Goal: Communication & Community: Answer question/provide support

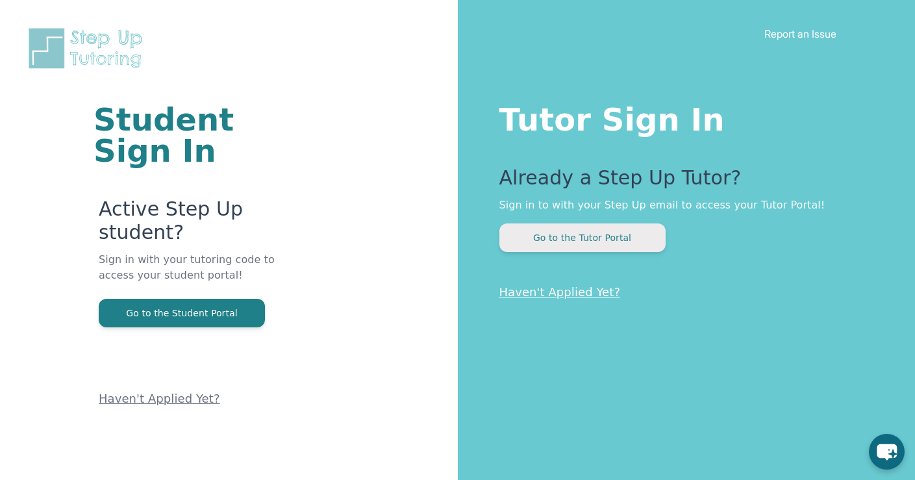
click at [627, 229] on button "Go to the Tutor Portal" at bounding box center [582, 237] width 166 height 29
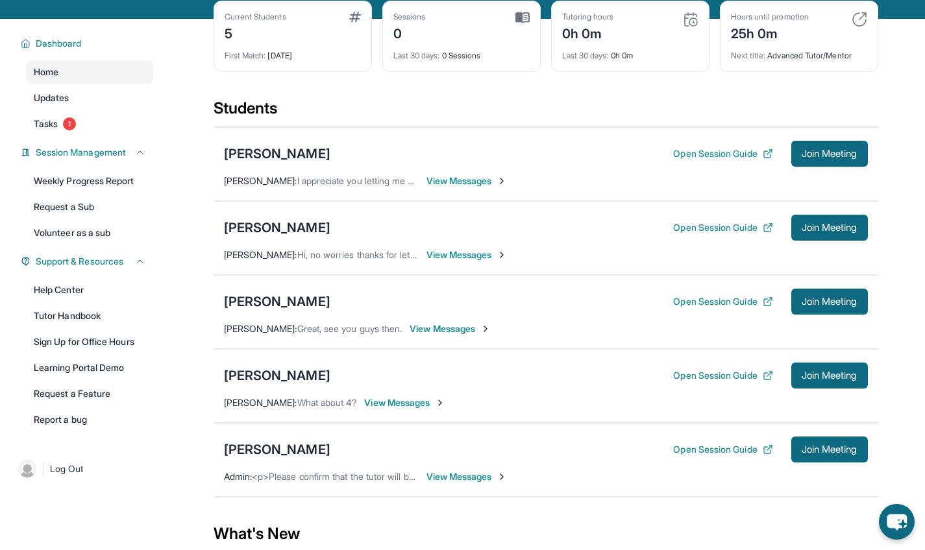
scroll to position [60, 0]
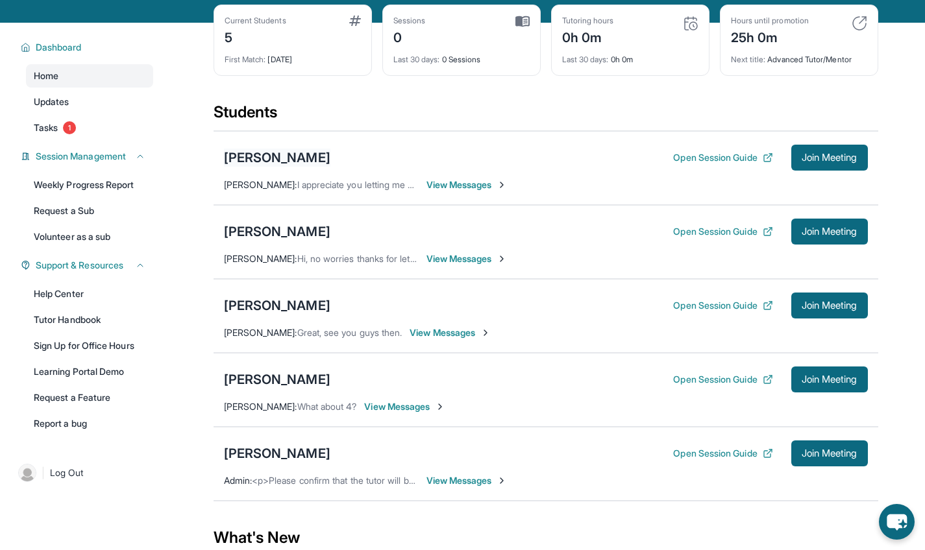
click at [299, 155] on div "David Mirzoyan" at bounding box center [277, 158] width 106 height 18
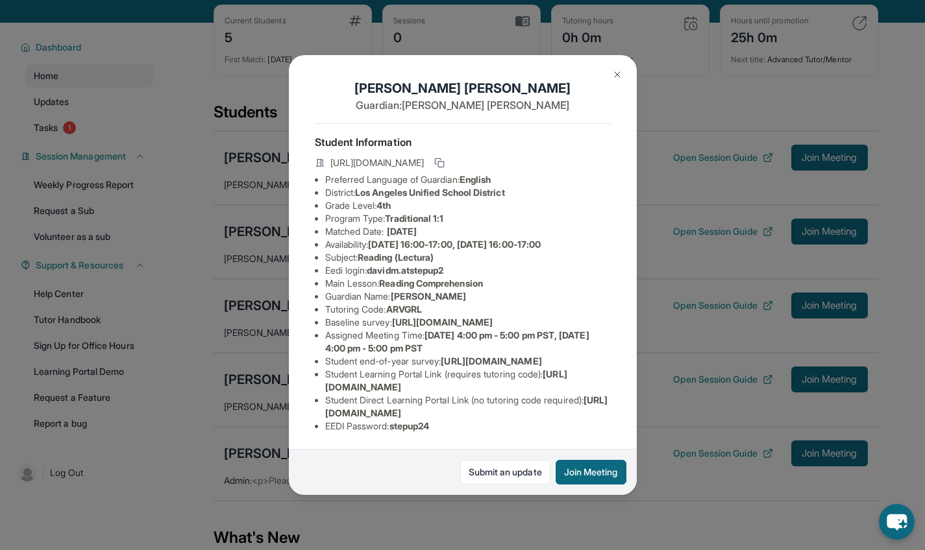
scroll to position [113, 0]
click at [620, 75] on img at bounding box center [617, 74] width 10 height 10
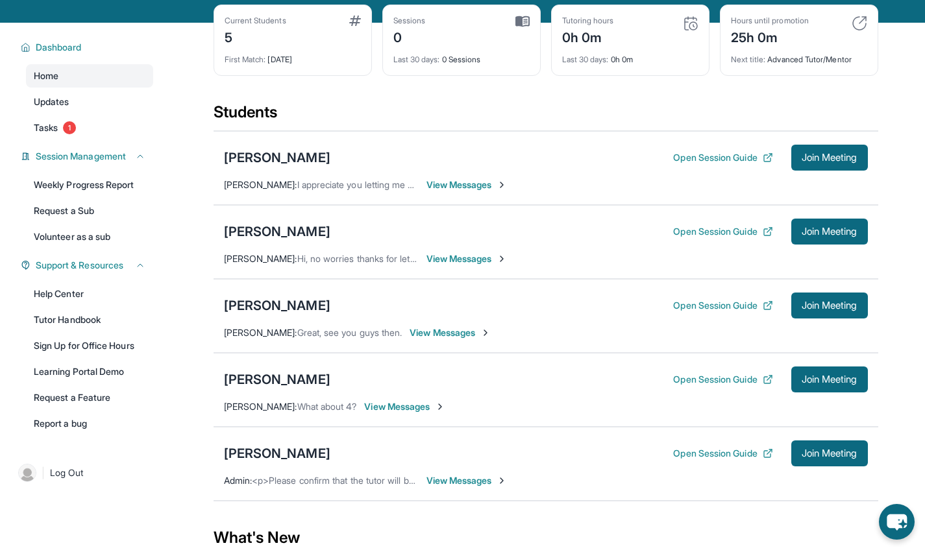
click at [454, 480] on span "View Messages" at bounding box center [466, 481] width 81 height 13
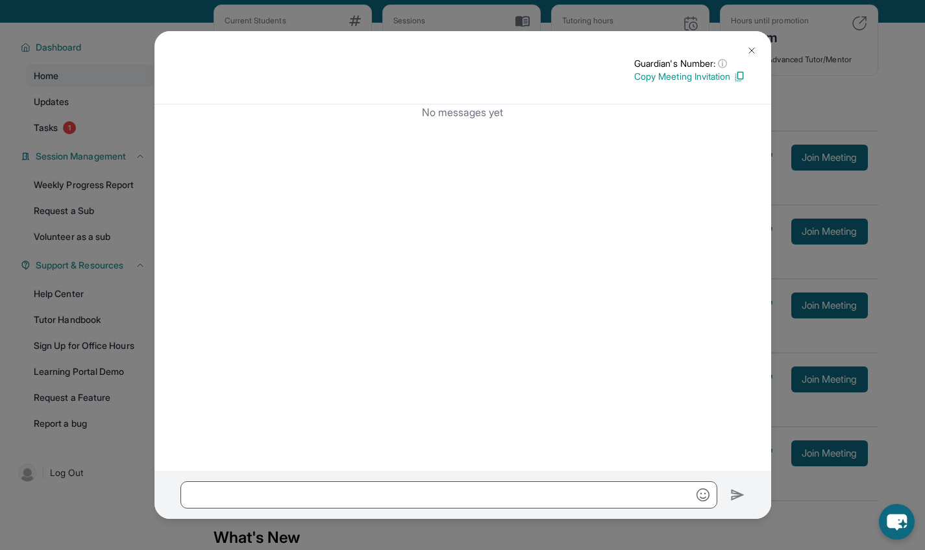
click at [754, 53] on img at bounding box center [751, 50] width 10 height 10
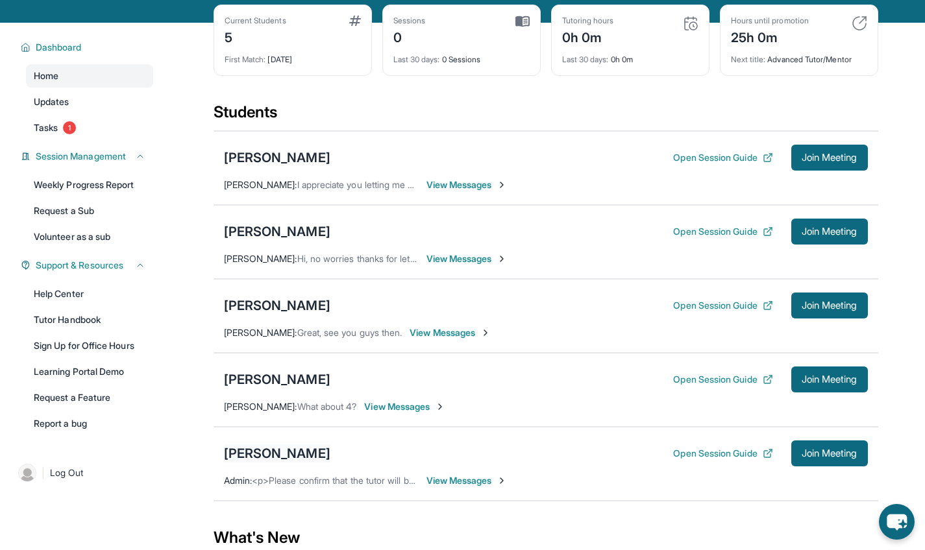
click at [269, 453] on div "Liam Lam" at bounding box center [277, 454] width 106 height 18
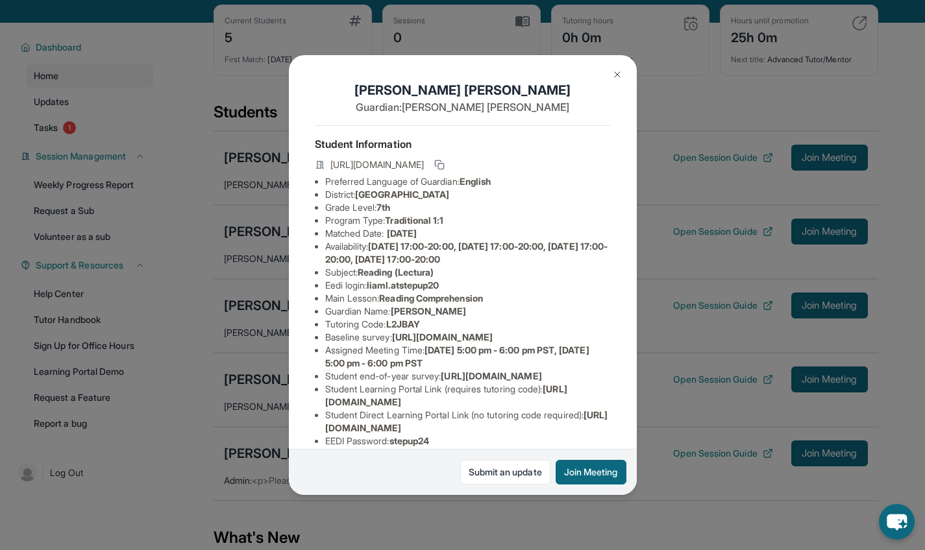
click at [616, 80] on button at bounding box center [617, 75] width 26 height 26
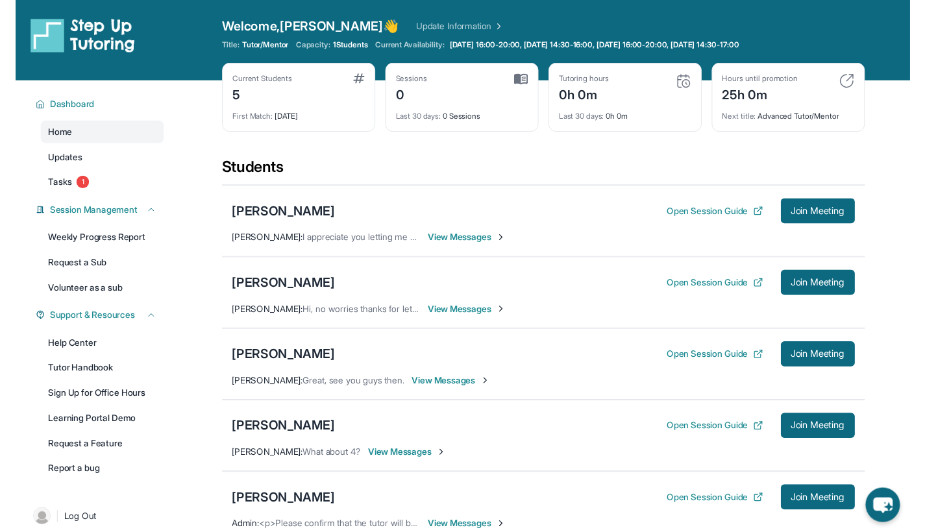
scroll to position [253, 0]
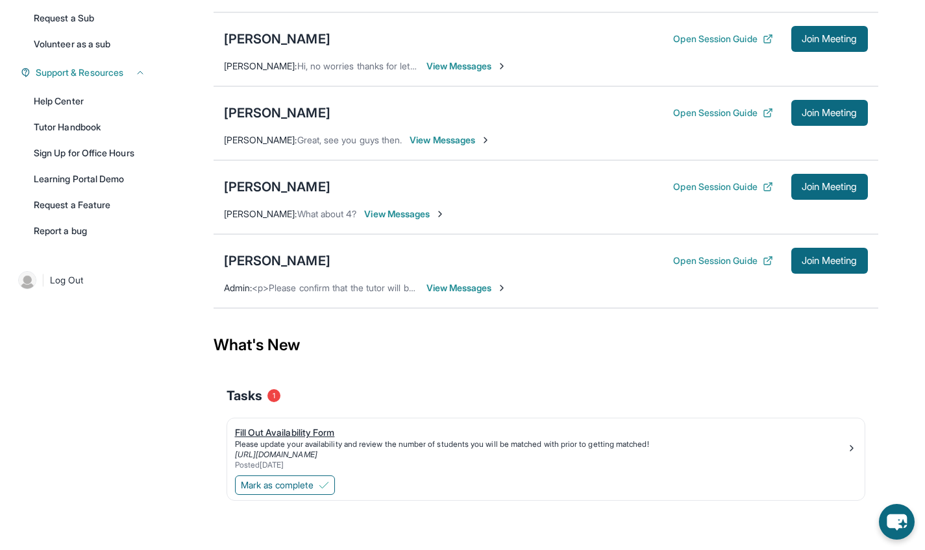
click at [321, 438] on div "Fill Out Availability Form" at bounding box center [540, 432] width 611 height 13
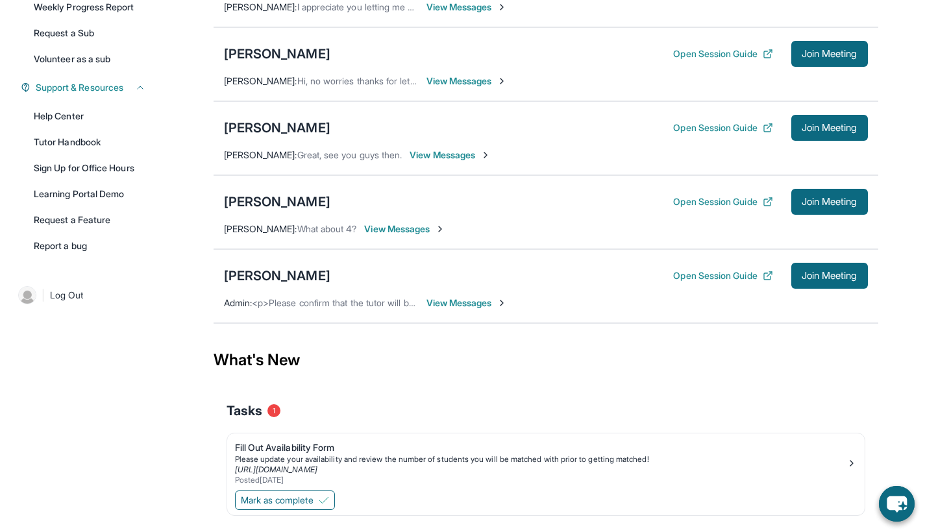
scroll to position [271, 0]
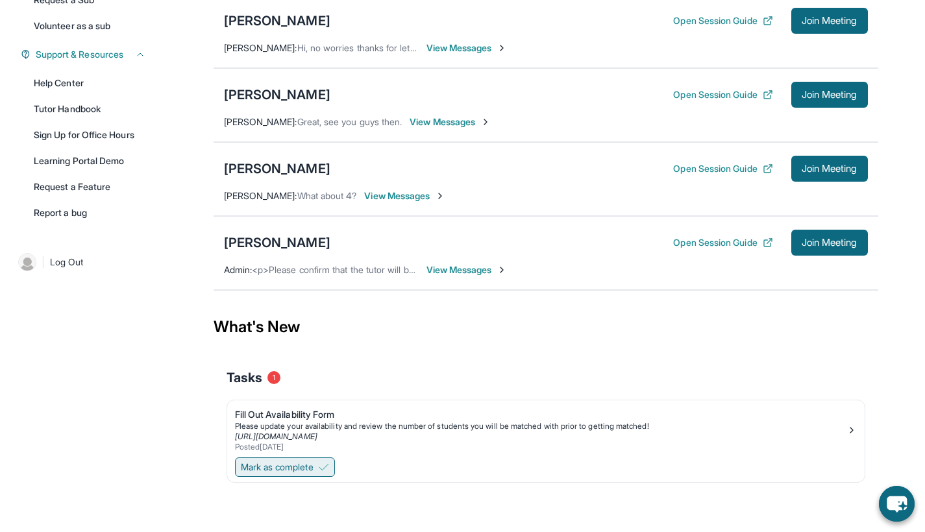
click at [306, 467] on span "Mark as complete" at bounding box center [277, 467] width 73 height 13
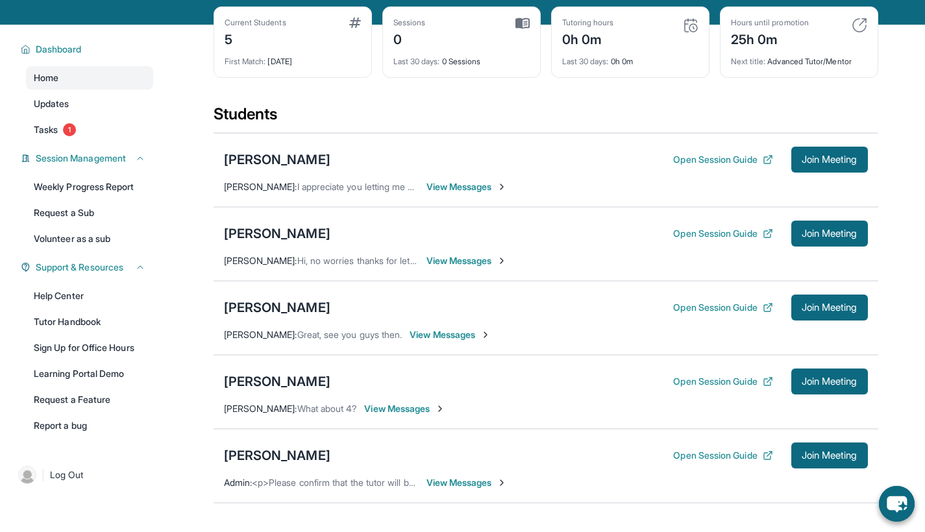
scroll to position [114, 0]
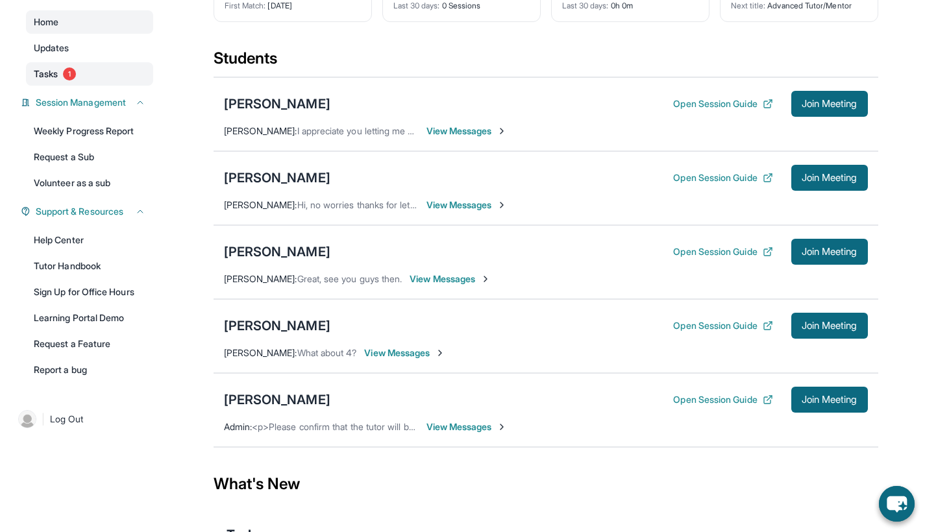
click at [65, 77] on span "1" at bounding box center [69, 74] width 13 height 13
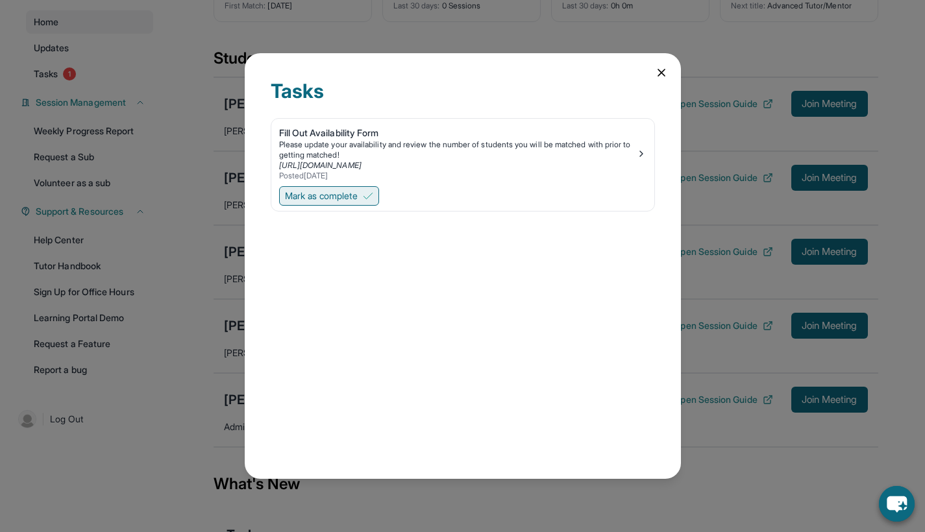
click at [371, 195] on img at bounding box center [368, 196] width 10 height 10
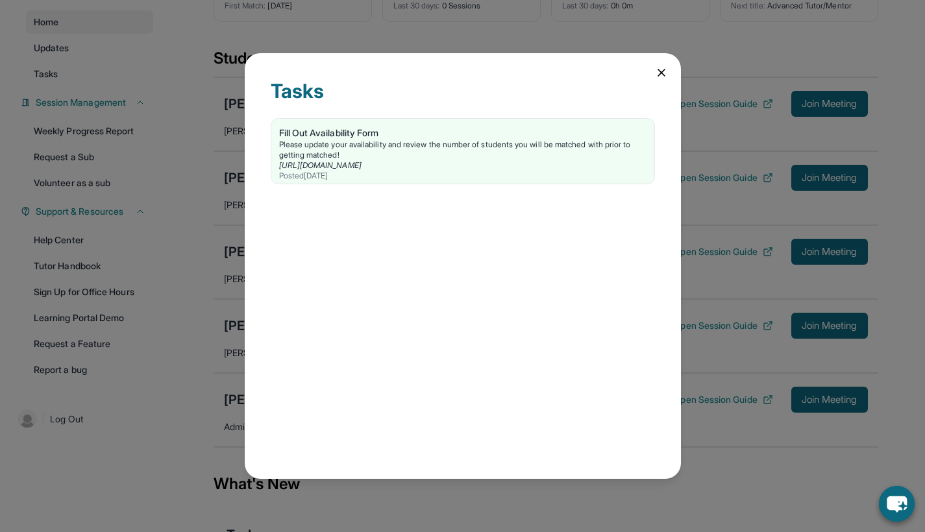
click at [664, 73] on icon at bounding box center [661, 72] width 13 height 13
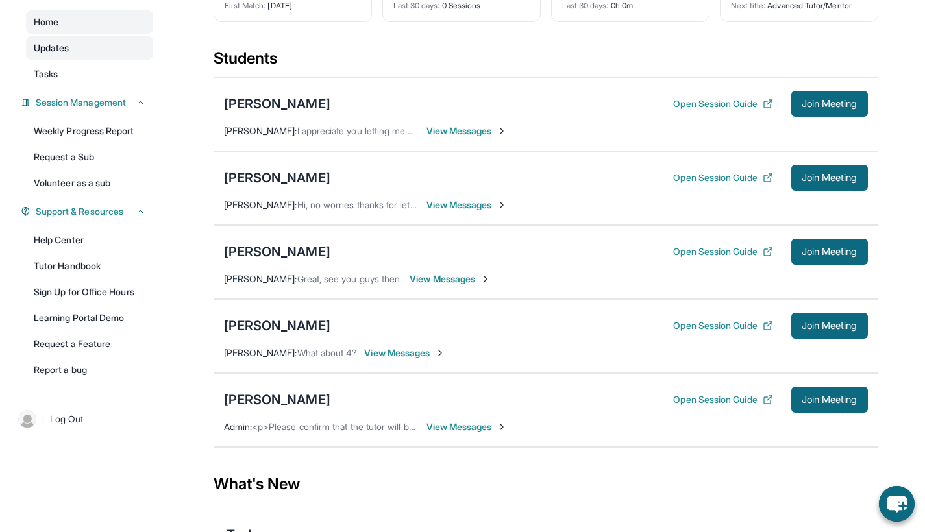
click at [60, 57] on link "Updates" at bounding box center [89, 47] width 127 height 23
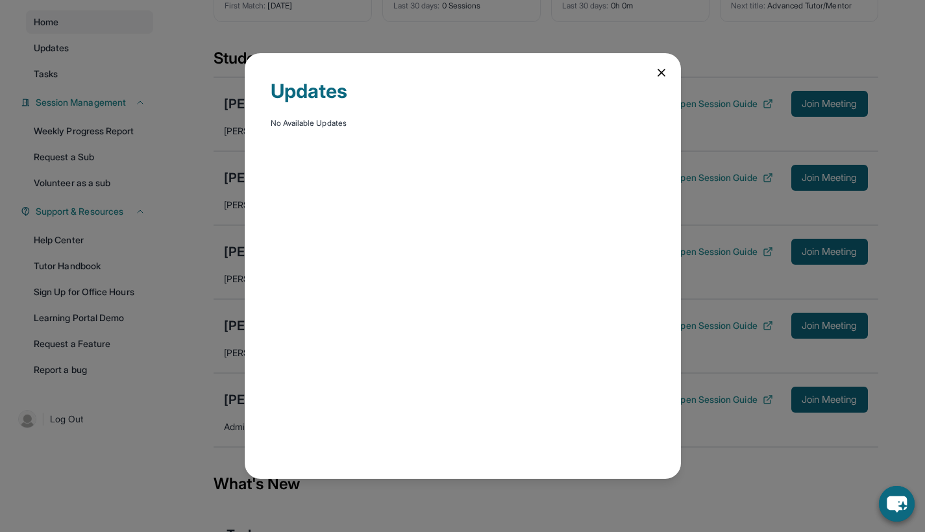
click at [660, 71] on icon at bounding box center [661, 72] width 6 height 6
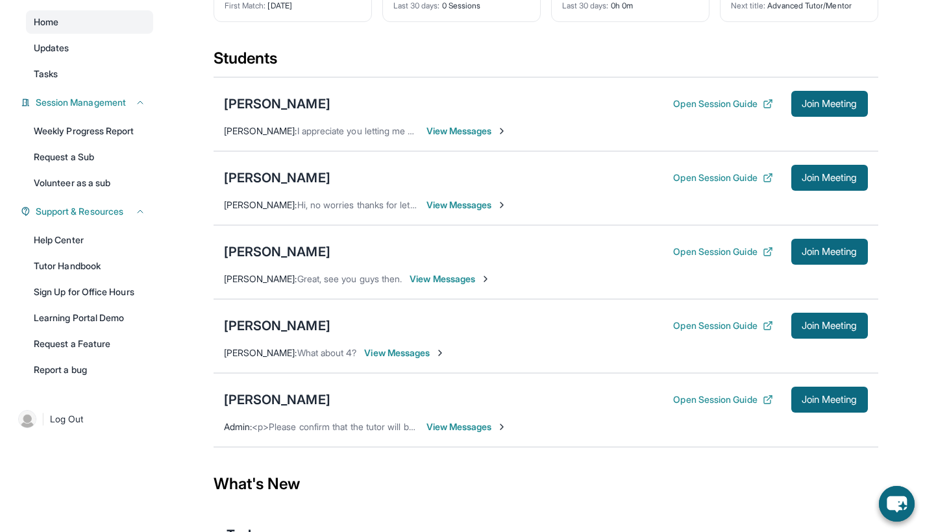
click at [474, 132] on span "View Messages" at bounding box center [466, 131] width 81 height 13
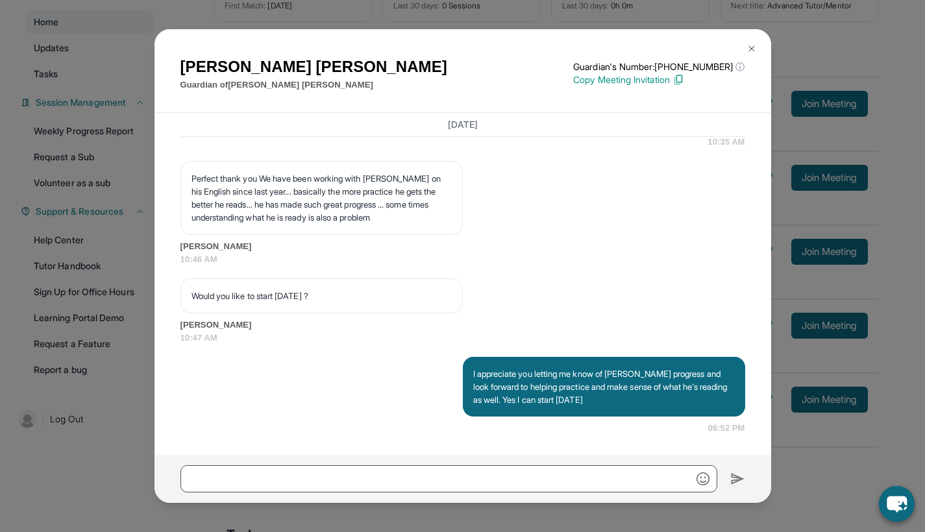
scroll to position [1932, 0]
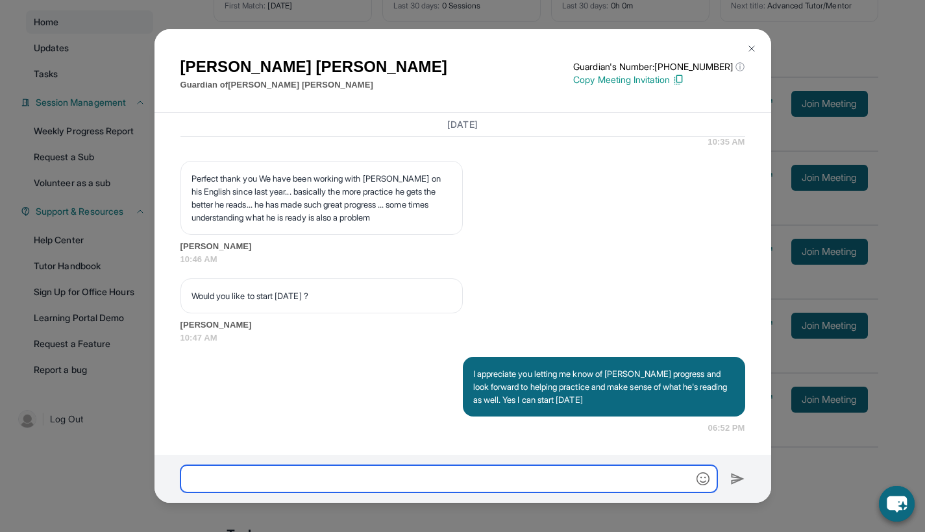
click at [571, 486] on input "text" at bounding box center [448, 478] width 537 height 27
type input "********"
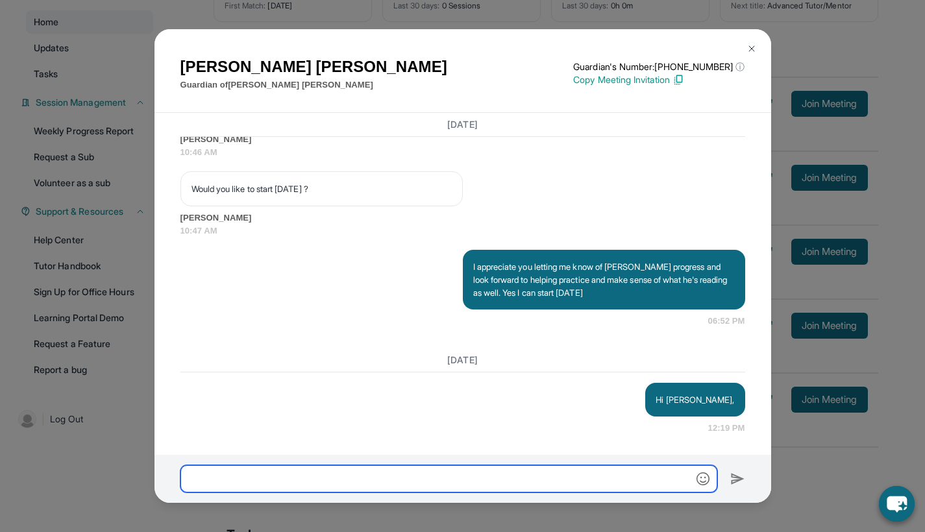
scroll to position [2038, 0]
type input "**********"
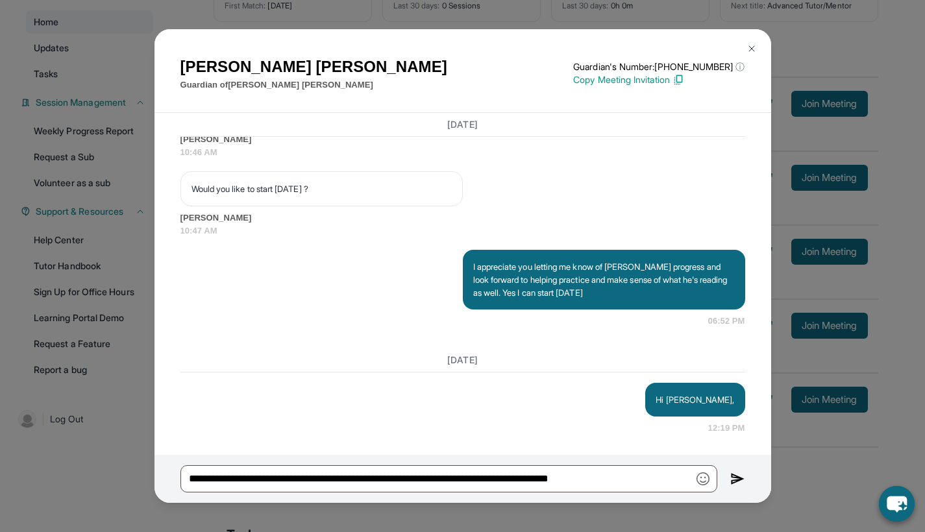
click at [739, 478] on img at bounding box center [737, 479] width 15 height 16
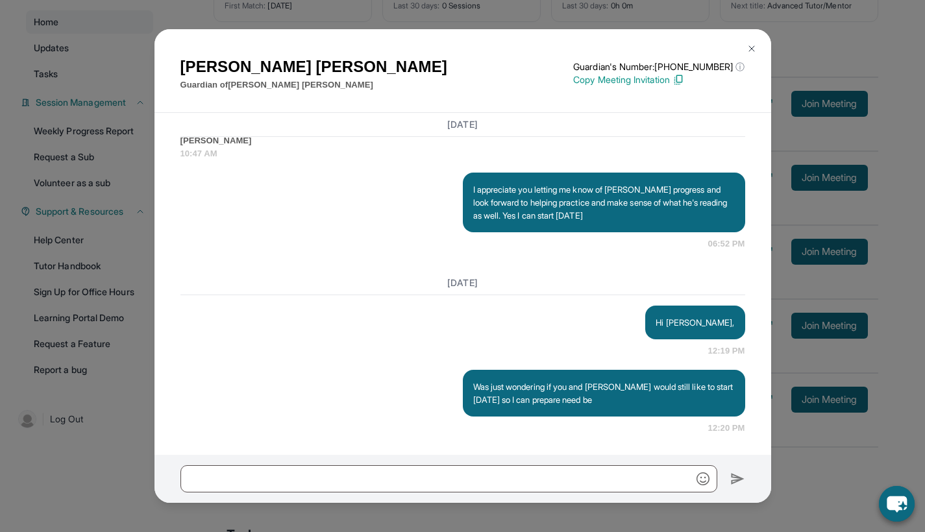
scroll to position [2115, 0]
click at [752, 45] on img at bounding box center [751, 48] width 10 height 10
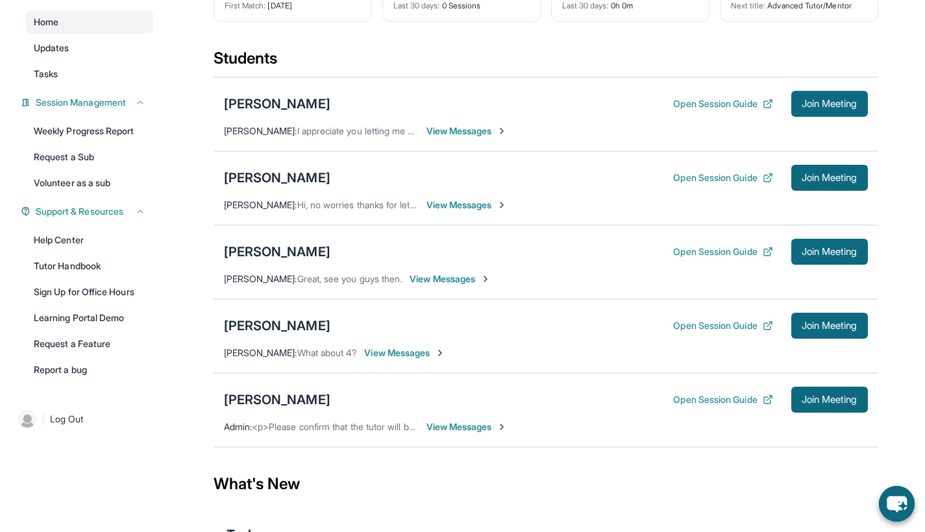
click at [472, 130] on span "View Messages" at bounding box center [466, 131] width 81 height 13
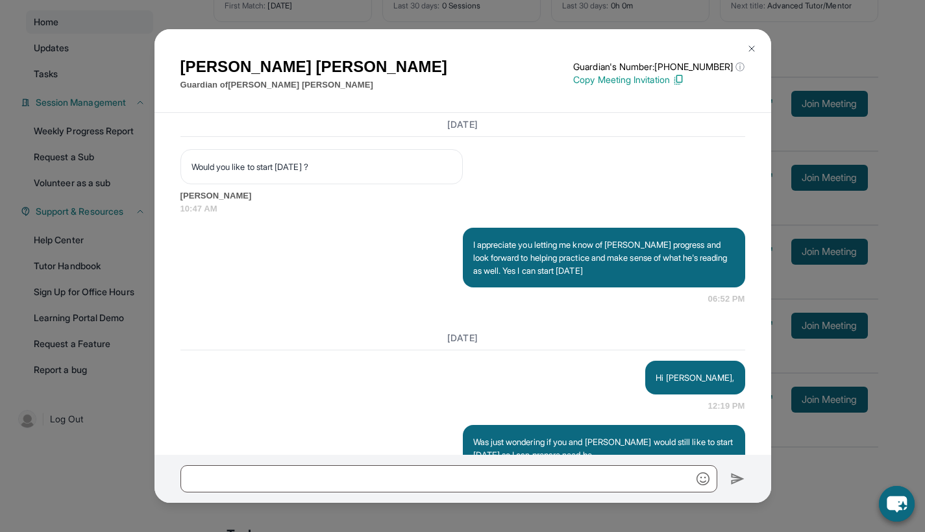
scroll to position [2193, 0]
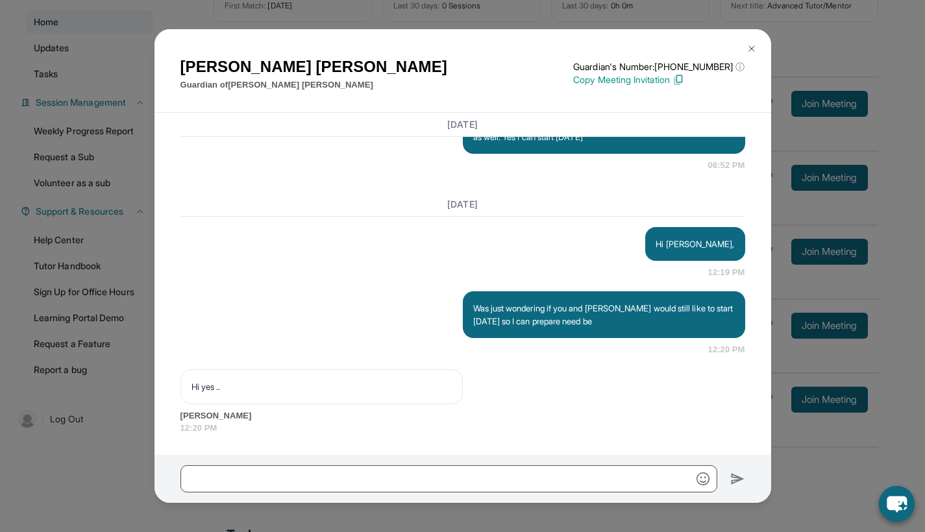
click at [751, 47] on img at bounding box center [751, 48] width 10 height 10
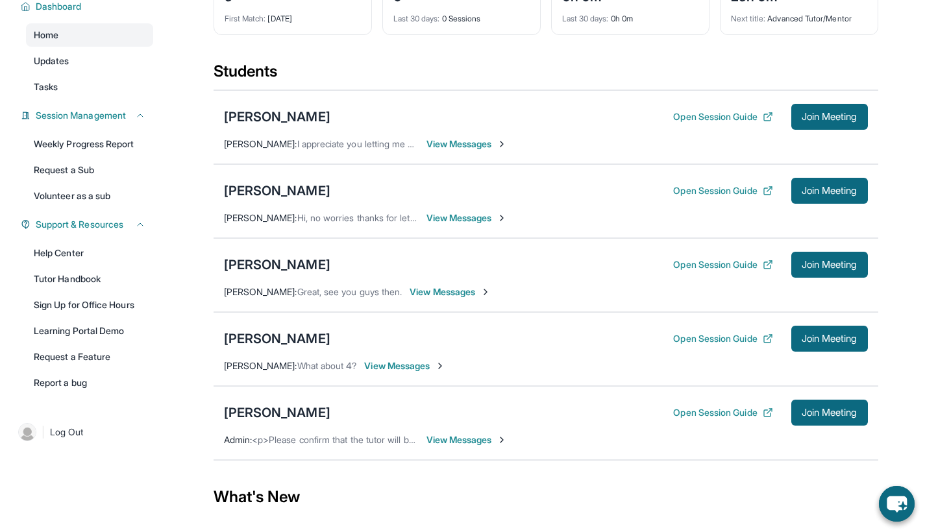
scroll to position [142, 0]
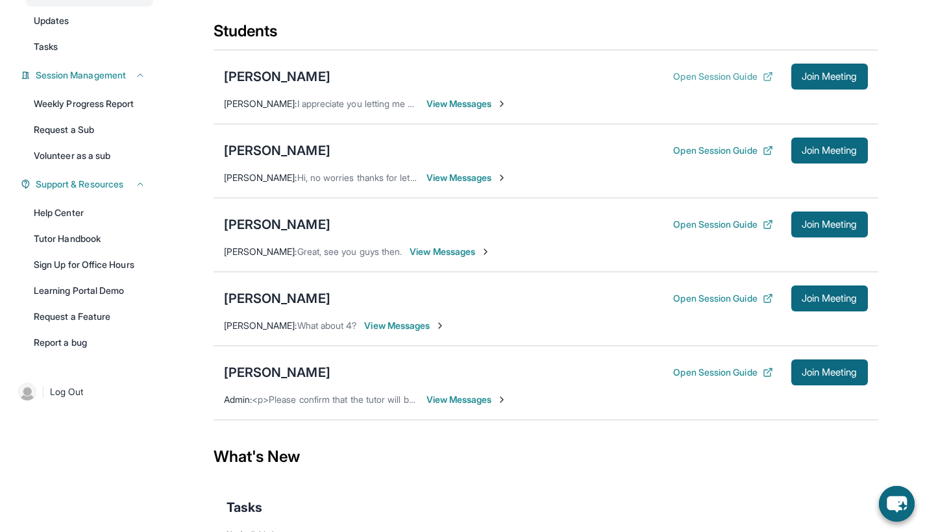
click at [713, 78] on button "Open Session Guide" at bounding box center [722, 76] width 99 height 13
click at [119, 297] on link "Learning Portal Demo" at bounding box center [89, 290] width 127 height 23
click at [88, 260] on link "Sign Up for Office Hours" at bounding box center [89, 264] width 127 height 23
click at [89, 165] on link "Volunteer as a sub" at bounding box center [89, 155] width 127 height 23
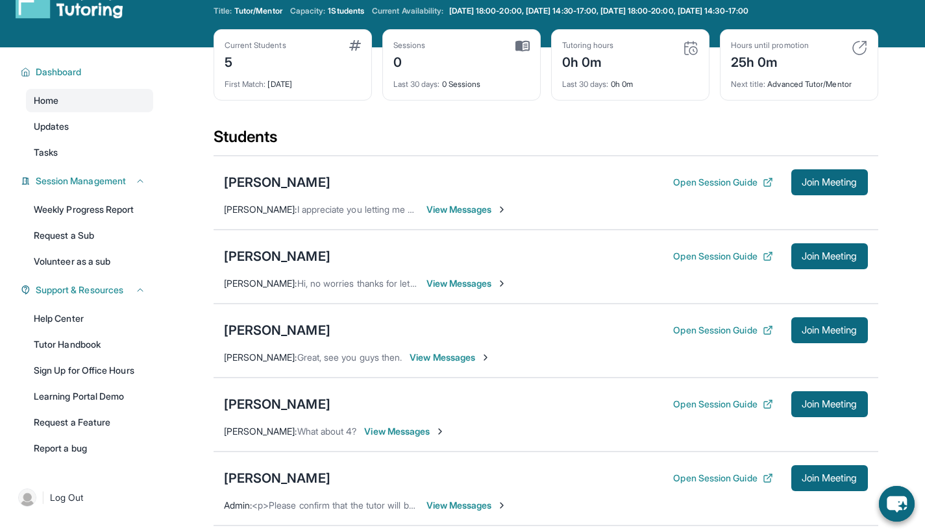
scroll to position [0, 0]
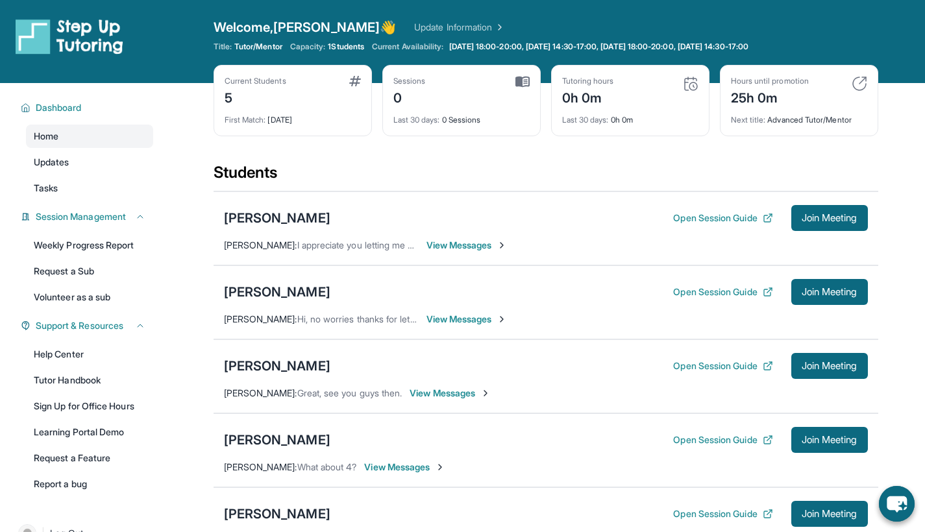
click at [460, 320] on span "View Messages" at bounding box center [466, 319] width 81 height 13
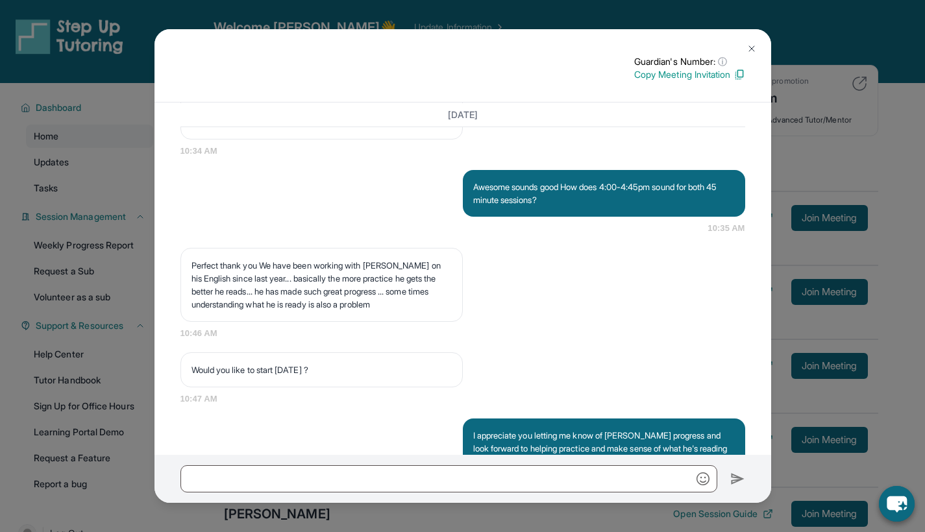
scroll to position [2073, 0]
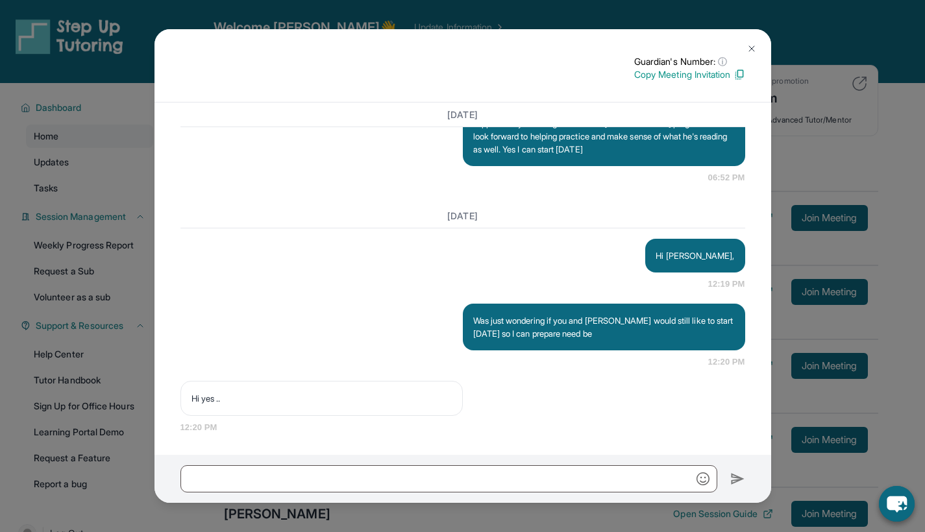
click at [753, 42] on button at bounding box center [752, 49] width 26 height 26
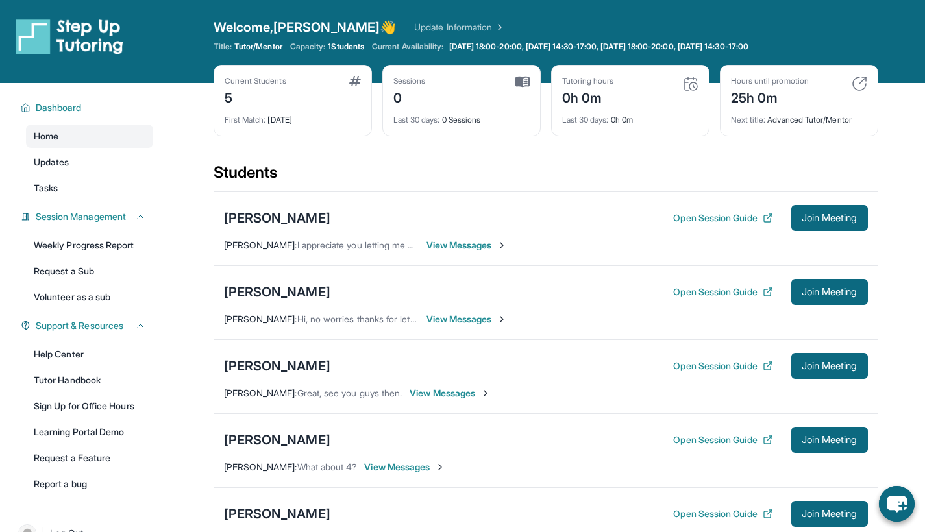
click at [444, 319] on span "View Messages" at bounding box center [466, 319] width 81 height 13
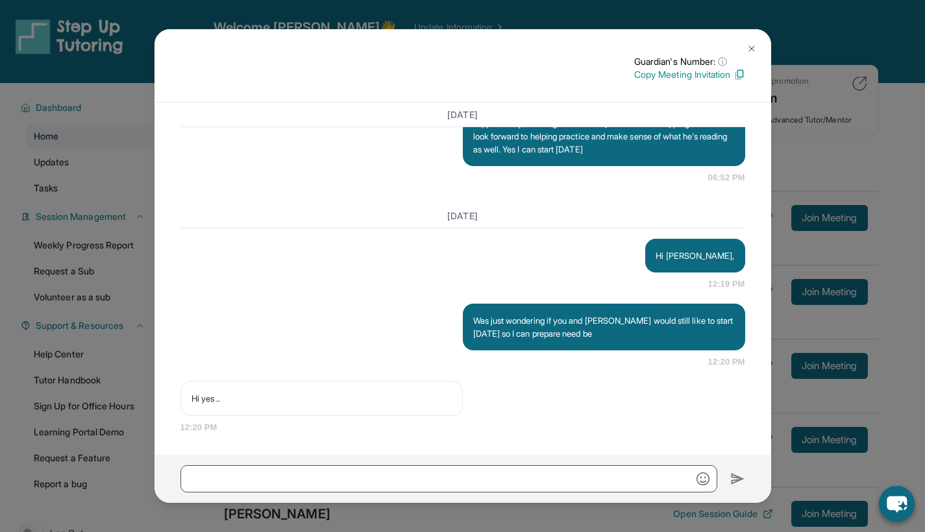
click at [752, 47] on img at bounding box center [751, 48] width 10 height 10
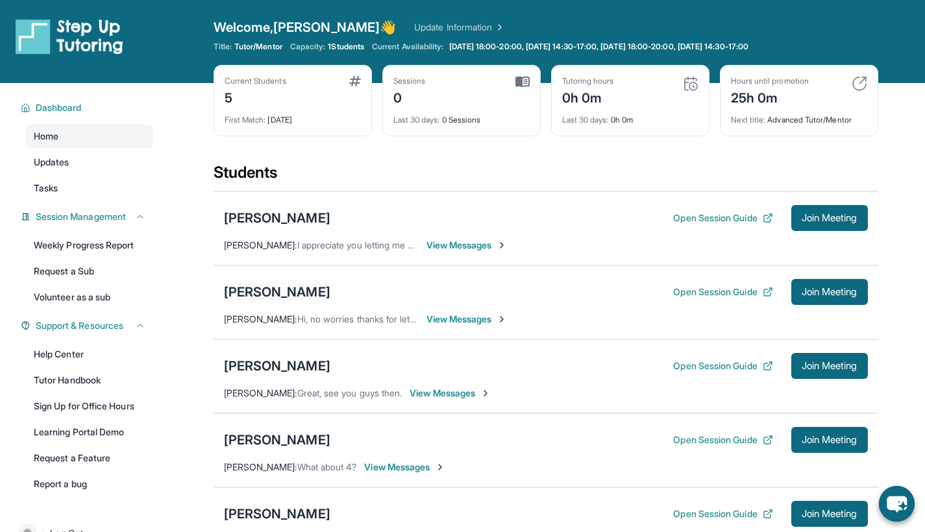
click at [255, 294] on div "Maya Niles" at bounding box center [277, 292] width 106 height 18
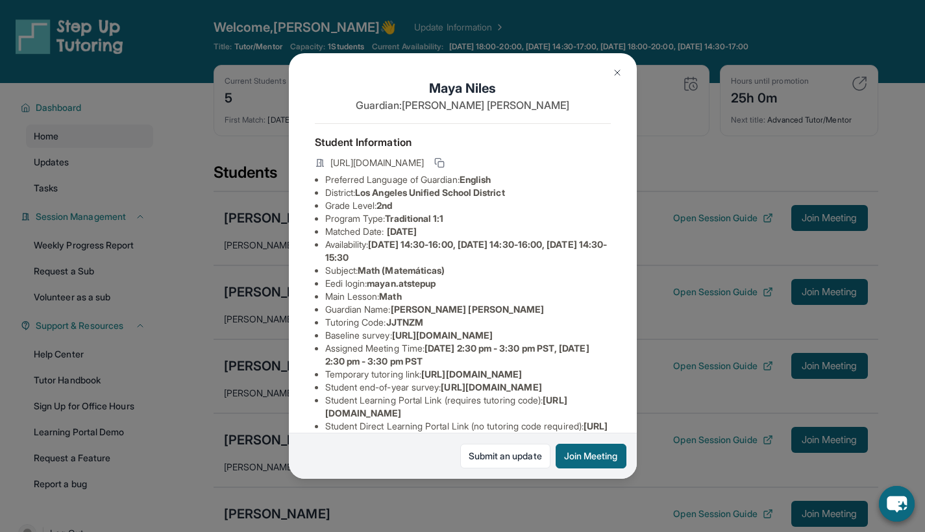
click at [621, 71] on img at bounding box center [617, 73] width 10 height 10
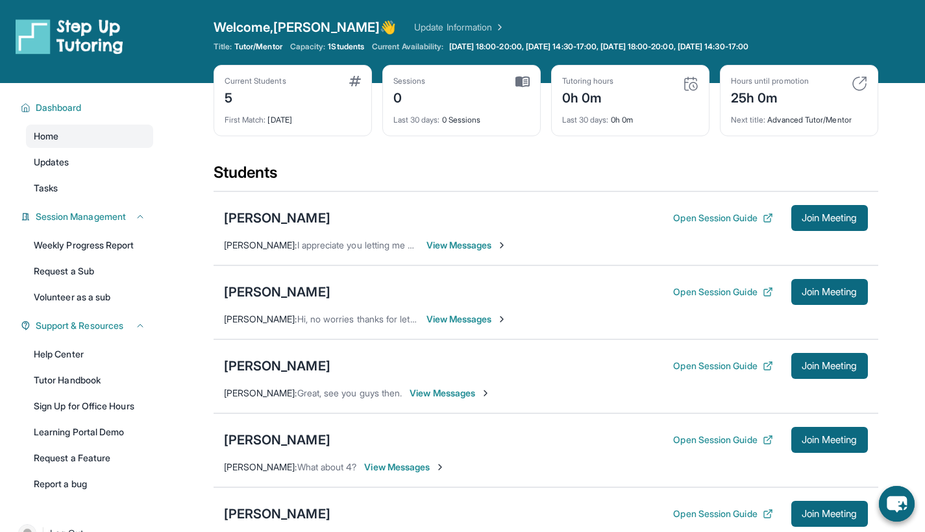
click at [506, 323] on img at bounding box center [502, 319] width 10 height 10
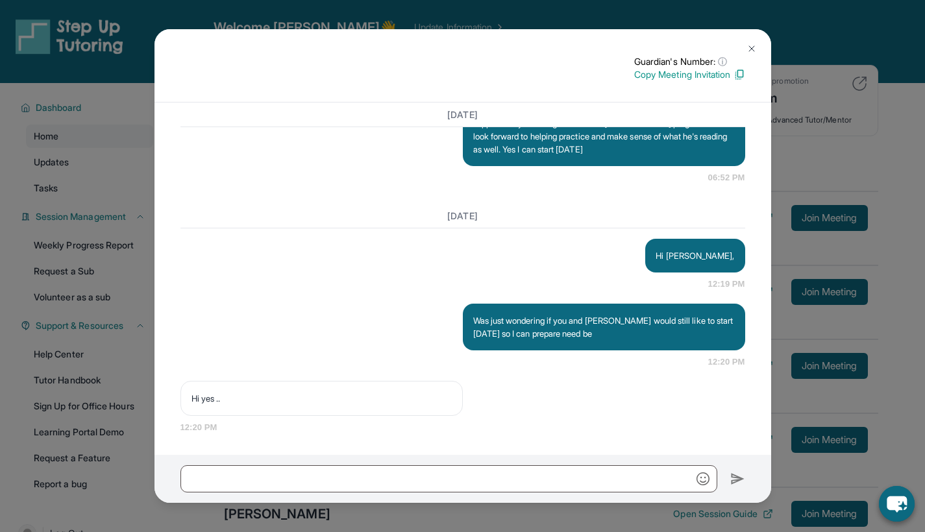
click at [751, 51] on img at bounding box center [751, 48] width 10 height 10
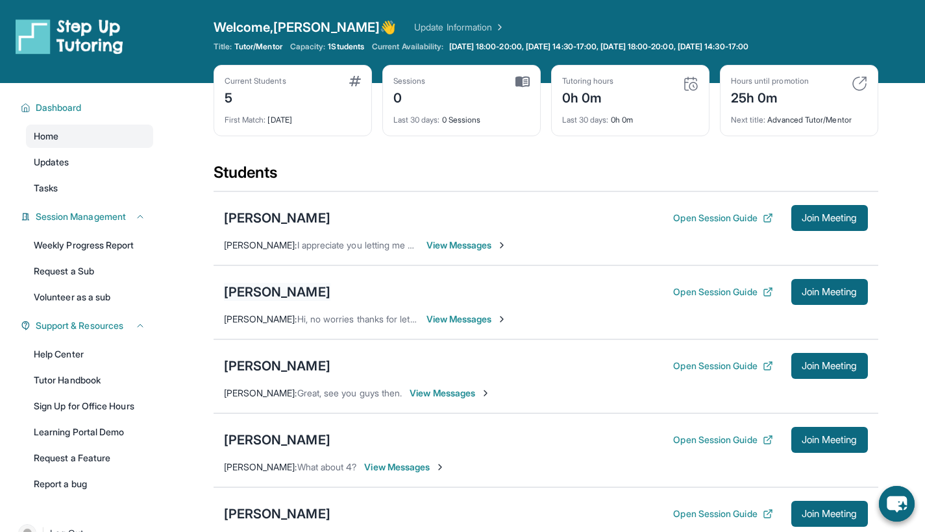
click at [253, 296] on div "Maya Niles" at bounding box center [277, 292] width 106 height 18
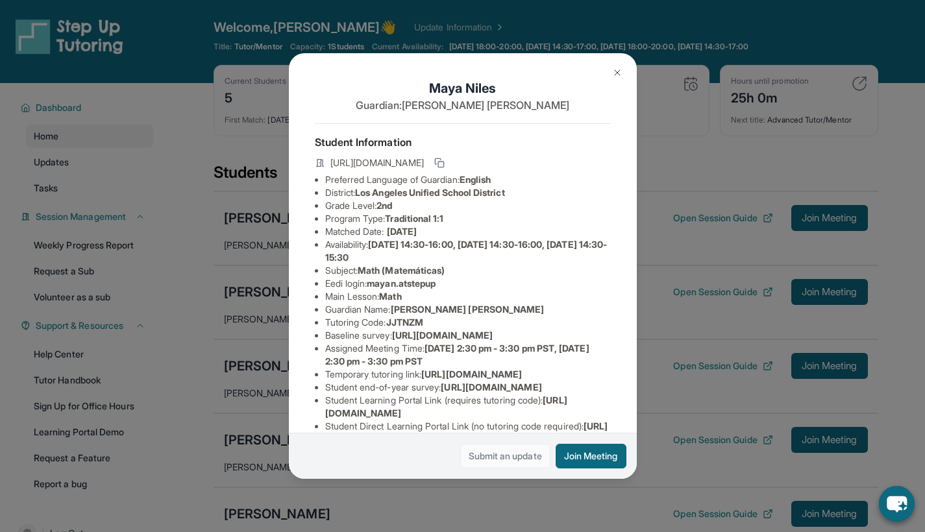
click at [512, 466] on link "Submit an update" at bounding box center [505, 456] width 90 height 25
click at [617, 72] on img at bounding box center [617, 73] width 10 height 10
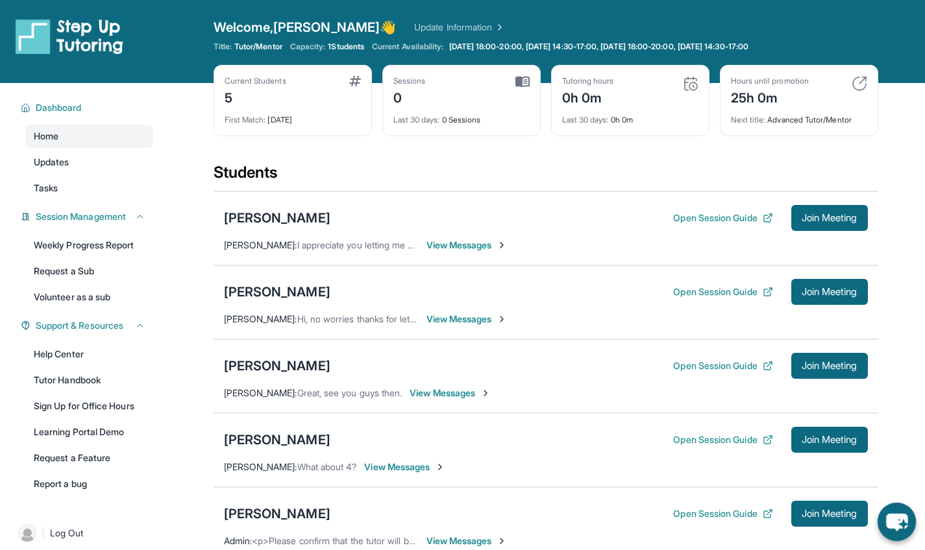
click at [899, 515] on icon "chat-button" at bounding box center [896, 523] width 21 height 18
